Goal: Navigation & Orientation: Find specific page/section

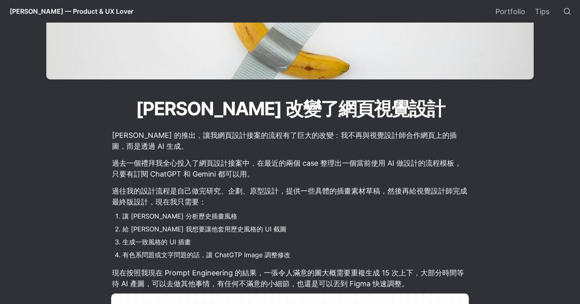
scroll to position [137, 0]
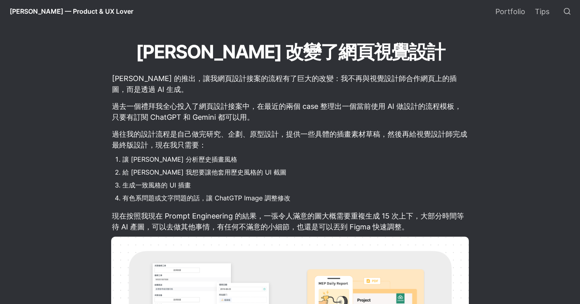
click at [336, 161] on li "讓 [PERSON_NAME] 分析歷史插畫風格" at bounding box center [296, 159] width 347 height 12
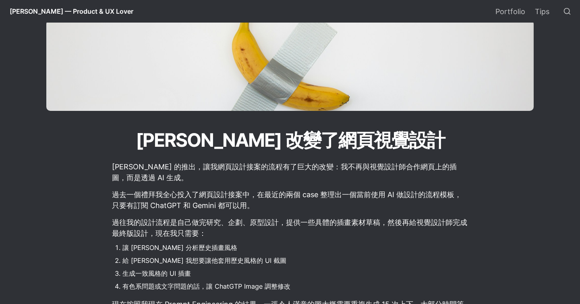
scroll to position [0, 0]
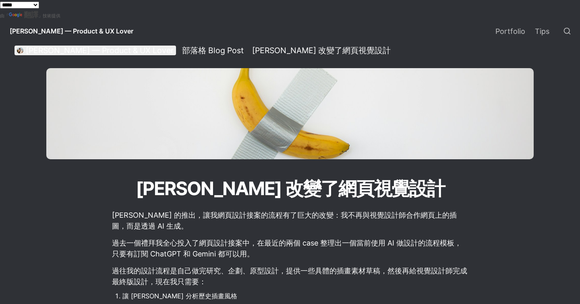
click at [61, 51] on div "[PERSON_NAME] — Product & UX Lover" at bounding box center [100, 51] width 148 height 10
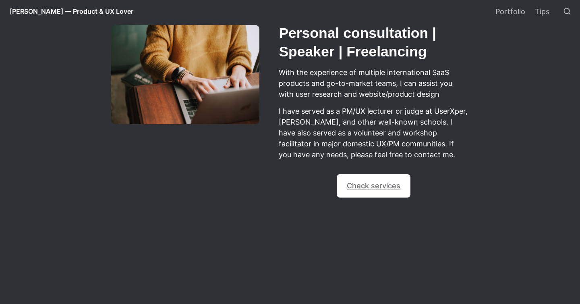
scroll to position [767, 0]
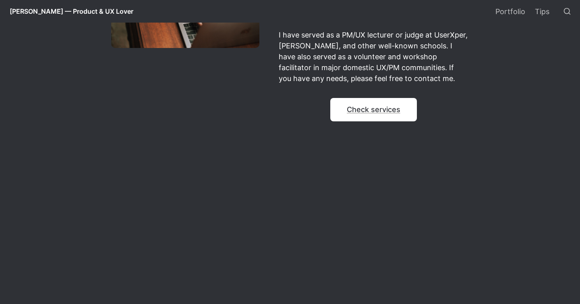
click at [383, 105] on link "Check services" at bounding box center [374, 109] width 54 height 8
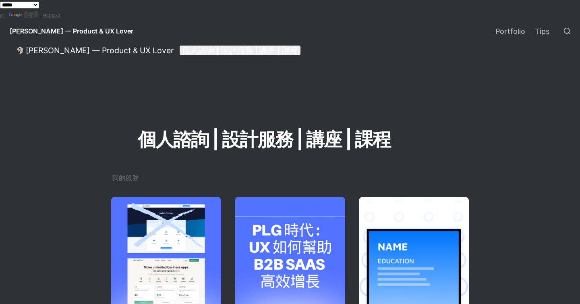
click at [220, 55] on div "個人諮詢 | 設計服務 | 講座 | 課程" at bounding box center [240, 51] width 116 height 10
click at [516, 36] on link "Portfolio" at bounding box center [511, 31] width 40 height 23
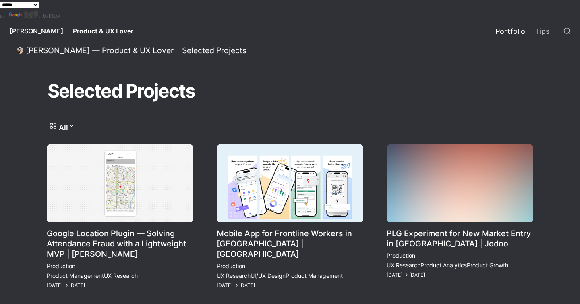
click at [515, 27] on link "Portfolio" at bounding box center [511, 31] width 40 height 23
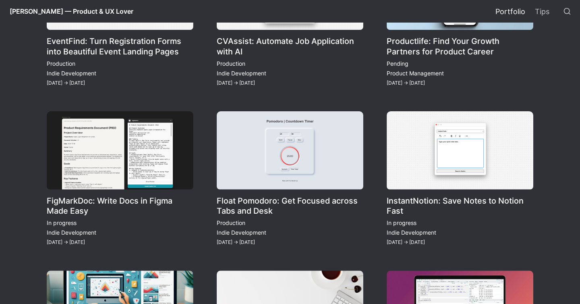
scroll to position [599, 0]
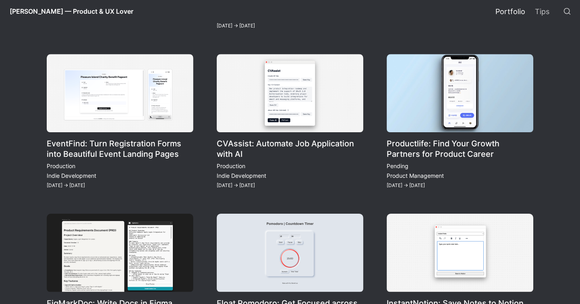
click at [302, 98] on link "CVAssist: Automate Job Application with AI" at bounding box center [290, 122] width 147 height 136
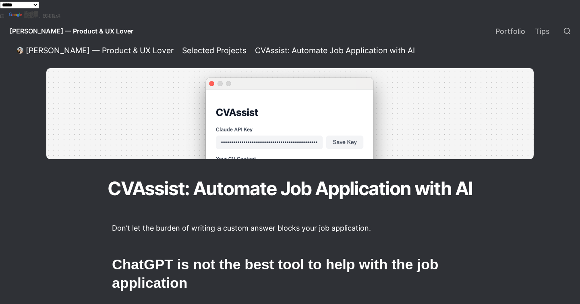
scroll to position [149, 0]
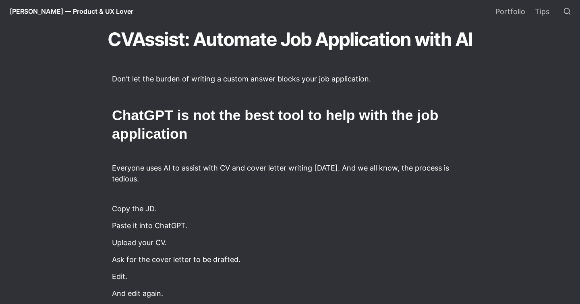
click at [334, 138] on h2 "ChatGPT is not the best tool to help with the job application" at bounding box center [290, 125] width 358 height 40
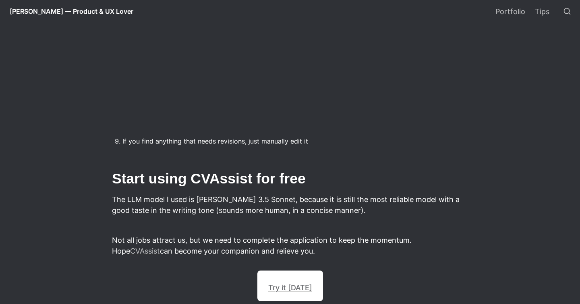
scroll to position [1371, 0]
